Goal: Task Accomplishment & Management: Complete application form

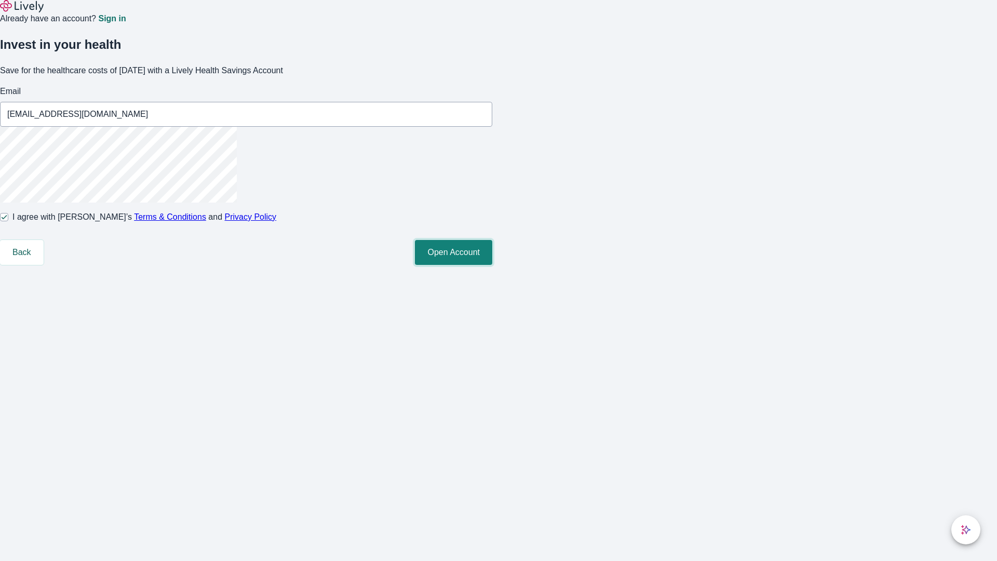
click at [492, 265] on button "Open Account" at bounding box center [453, 252] width 77 height 25
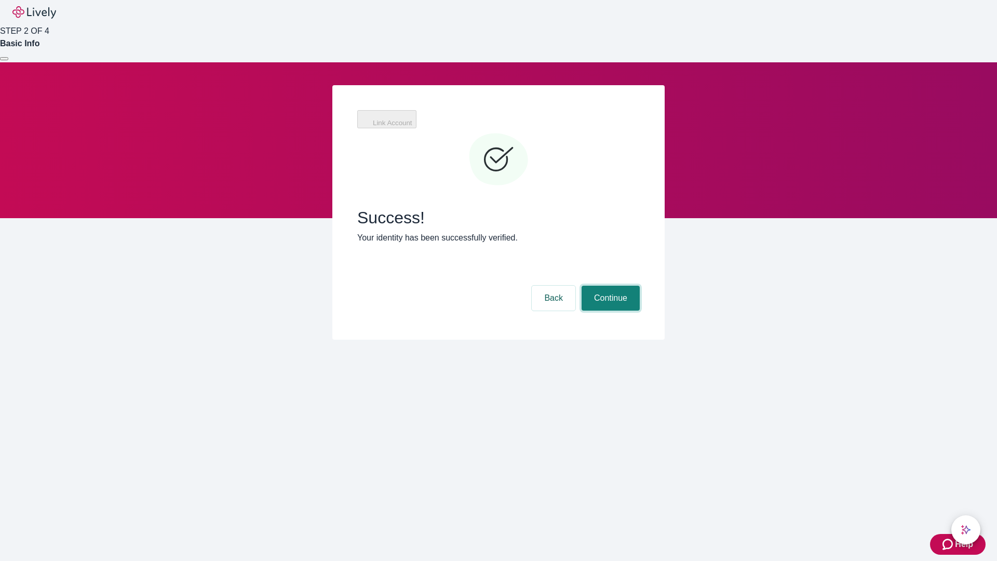
click at [609, 286] on button "Continue" at bounding box center [611, 298] width 58 height 25
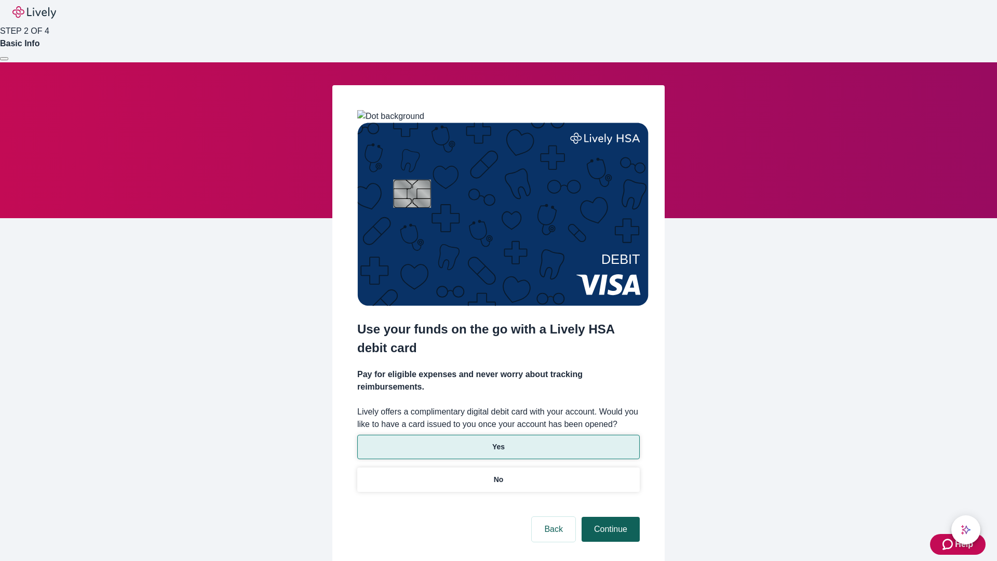
click at [498, 441] on p "Yes" at bounding box center [498, 446] width 12 height 11
click at [609, 517] on button "Continue" at bounding box center [611, 529] width 58 height 25
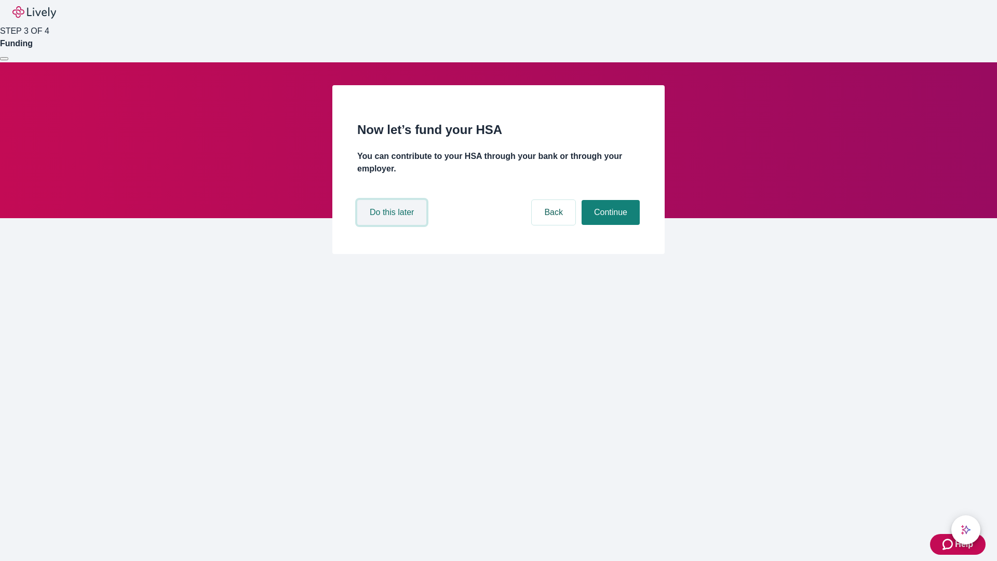
click at [393, 225] on button "Do this later" at bounding box center [391, 212] width 69 height 25
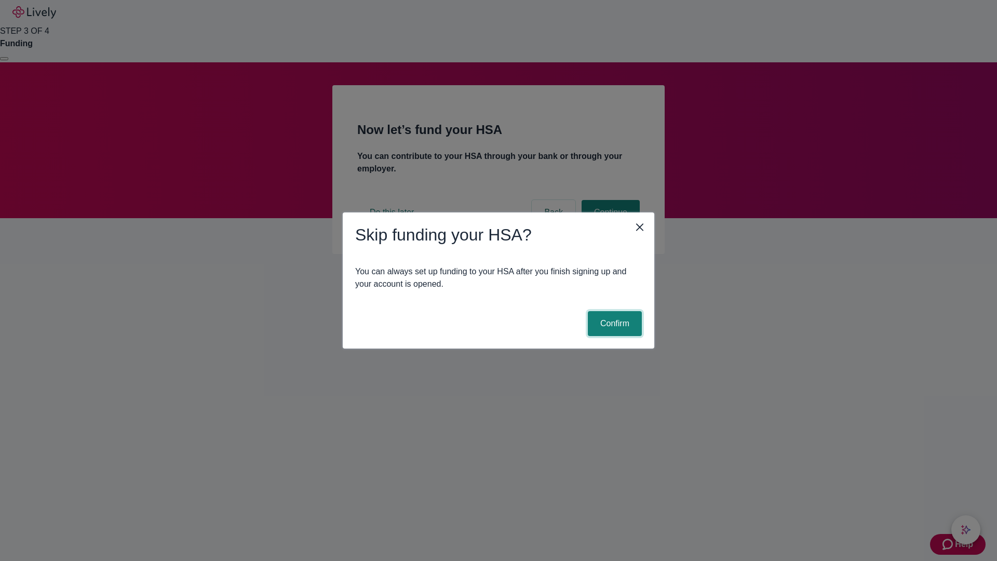
click at [613, 324] on button "Confirm" at bounding box center [615, 323] width 54 height 25
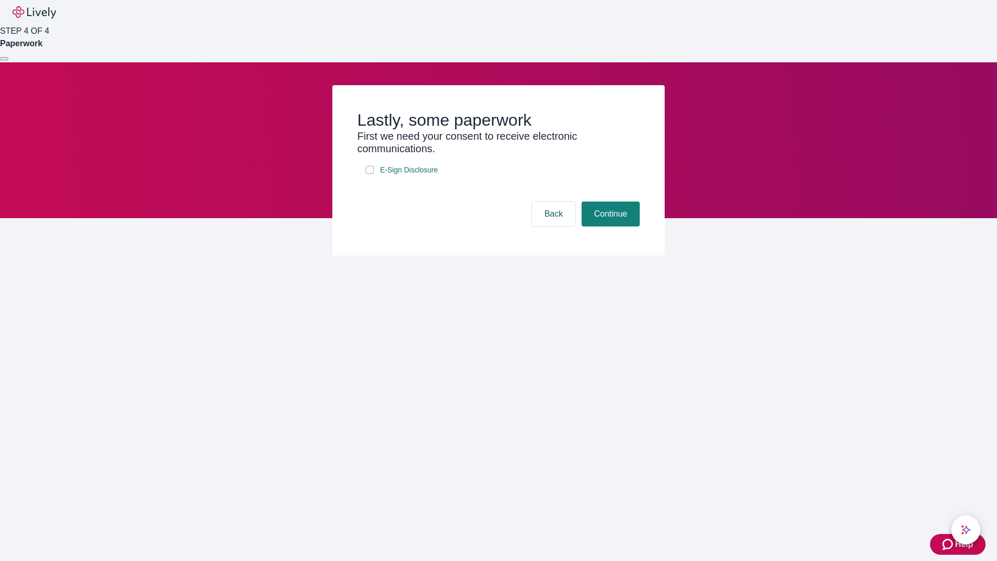
click at [370, 174] on input "E-Sign Disclosure" at bounding box center [370, 170] width 8 height 8
checkbox input "true"
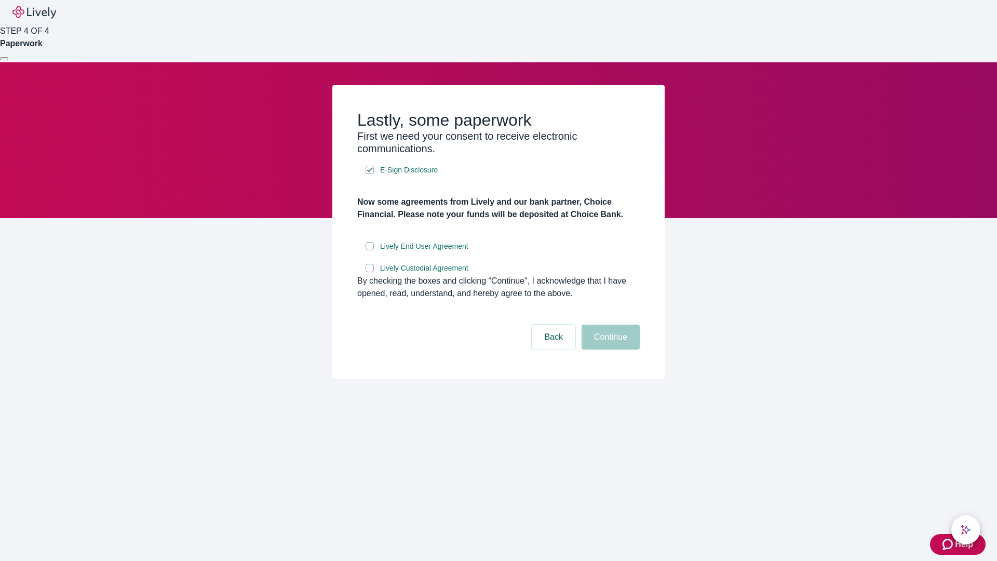
click at [370, 250] on input "Lively End User Agreement" at bounding box center [370, 246] width 8 height 8
checkbox input "true"
click at [370, 272] on input "Lively Custodial Agreement" at bounding box center [370, 268] width 8 height 8
checkbox input "true"
click at [609, 350] on button "Continue" at bounding box center [611, 337] width 58 height 25
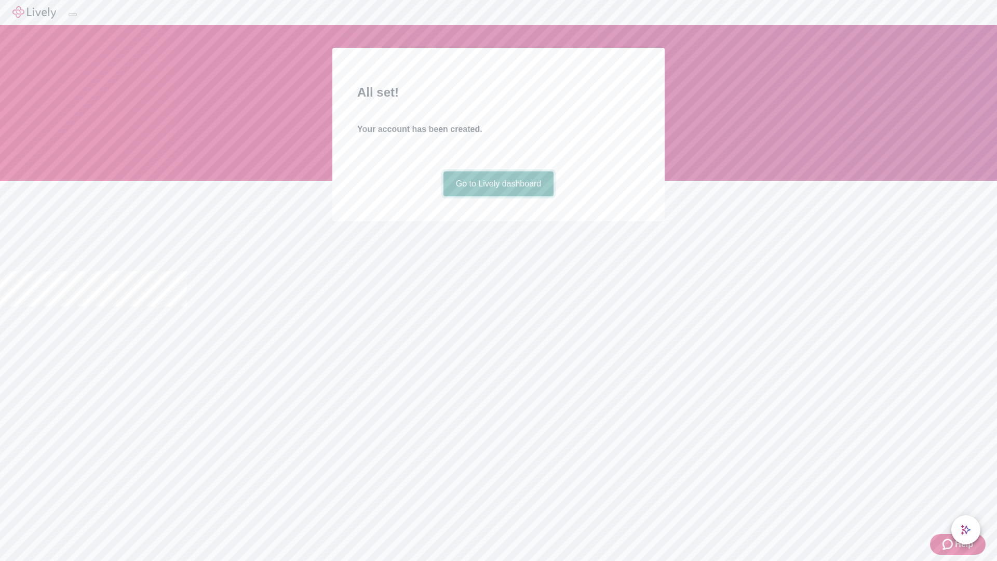
click at [498, 196] on link "Go to Lively dashboard" at bounding box center [499, 183] width 111 height 25
